Goal: Task Accomplishment & Management: Use online tool/utility

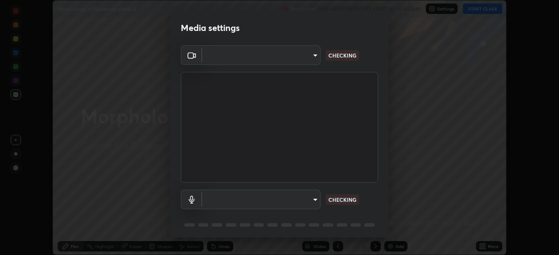
scroll to position [255, 559]
type input "3b4da95b33f6b1a1563534bcf4732ecb9f6ec01b6c9fd3ad335ad298c697ebcd"
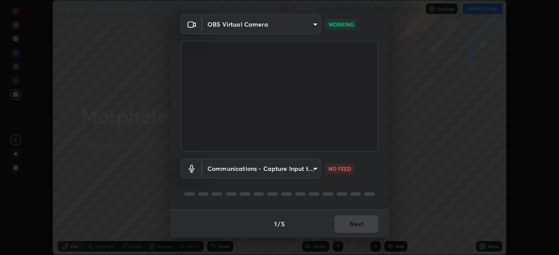
click at [314, 168] on body "Erase all Morphology of flowering plants 5 Recording WAS SCHEDULED TO START AT …" at bounding box center [279, 127] width 559 height 255
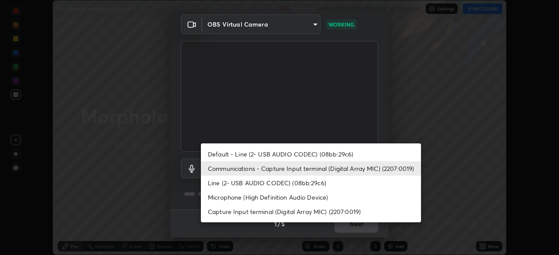
click at [272, 182] on li "Line (2- USB AUDIO CODEC) (08bb:29c6)" at bounding box center [311, 183] width 220 height 14
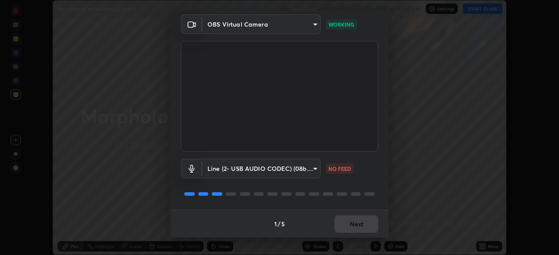
click at [302, 166] on body "Erase all Morphology of flowering plants 5 Recording WAS SCHEDULED TO START AT …" at bounding box center [279, 127] width 559 height 255
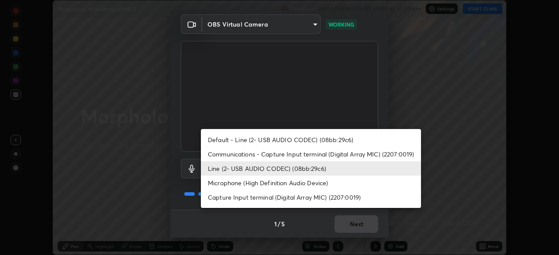
click at [281, 153] on li "Communications - Capture Input terminal (Digital Array MIC) (2207:0019)" at bounding box center [311, 154] width 220 height 14
type input "communications"
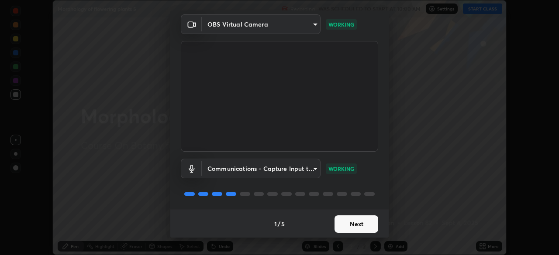
click at [361, 227] on button "Next" at bounding box center [356, 224] width 44 height 17
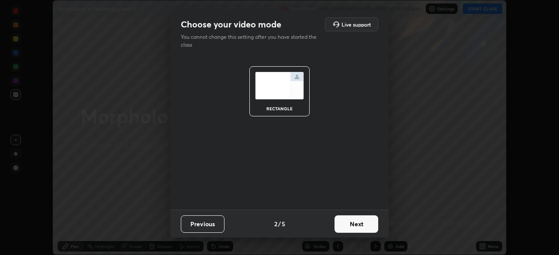
scroll to position [0, 0]
click at [358, 224] on button "Next" at bounding box center [356, 224] width 44 height 17
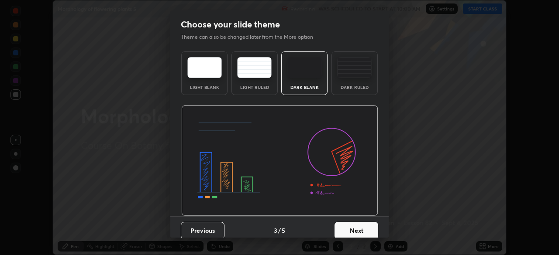
click at [361, 224] on button "Next" at bounding box center [356, 230] width 44 height 17
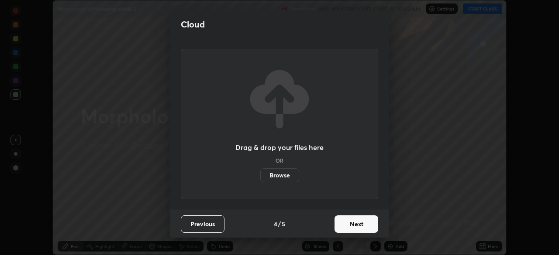
click at [361, 224] on button "Next" at bounding box center [356, 224] width 44 height 17
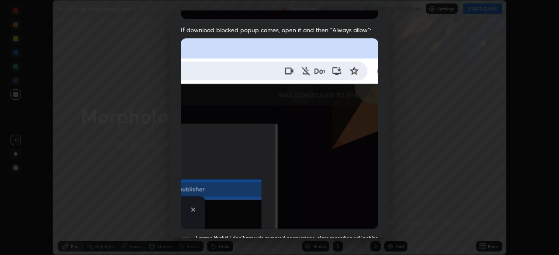
scroll to position [209, 0]
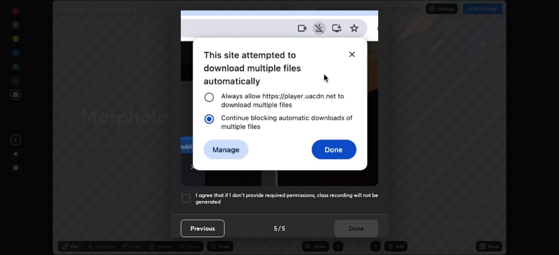
click at [357, 193] on h5 "I agree that if I don't provide required permissions, class recording will not …" at bounding box center [287, 199] width 182 height 14
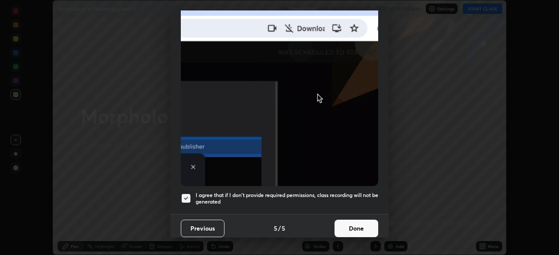
click at [360, 226] on button "Done" at bounding box center [356, 228] width 44 height 17
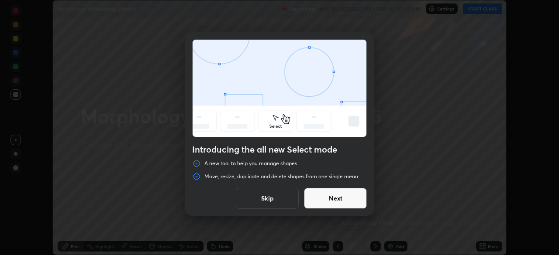
click at [337, 203] on button "Next" at bounding box center [335, 198] width 63 height 21
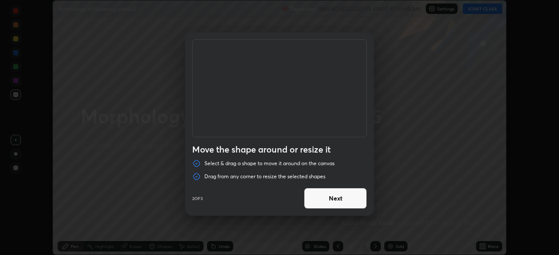
click at [332, 205] on button "Next" at bounding box center [335, 198] width 63 height 21
click at [333, 201] on button "Done" at bounding box center [335, 198] width 63 height 21
click at [333, 201] on div at bounding box center [279, 127] width 559 height 255
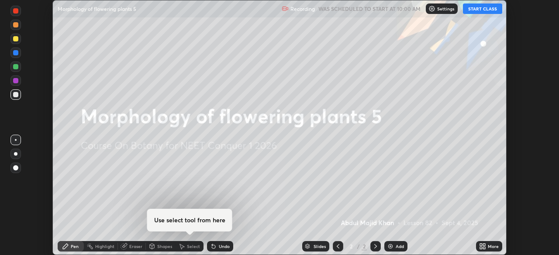
click at [484, 11] on button "START CLASS" at bounding box center [482, 8] width 39 height 10
